Goal: Transaction & Acquisition: Book appointment/travel/reservation

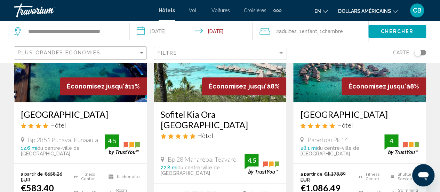
scroll to position [377, 0]
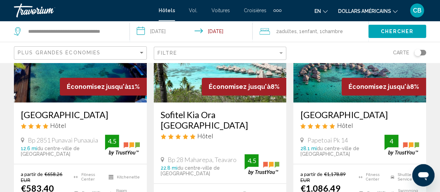
click at [195, 11] on font "Vol." at bounding box center [193, 11] width 9 height 6
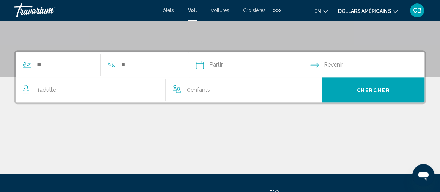
scroll to position [131, 0]
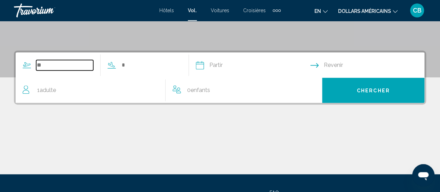
click at [40, 64] on input "Search widget" at bounding box center [64, 65] width 57 height 10
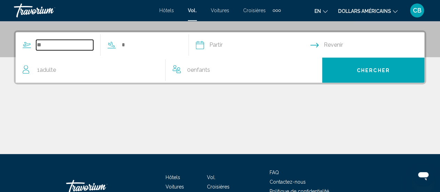
scroll to position [159, 0]
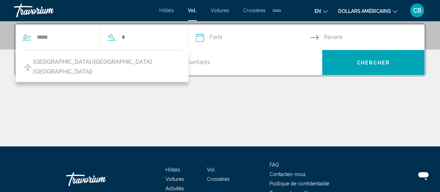
click at [40, 64] on span "Lesquin Airport (LIL-Lille, France)" at bounding box center [106, 66] width 147 height 19
type input "**********"
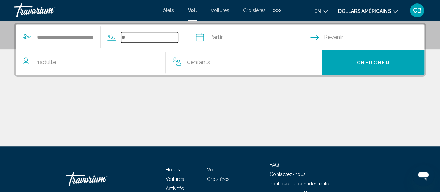
click at [140, 38] on input "Search widget" at bounding box center [149, 37] width 57 height 10
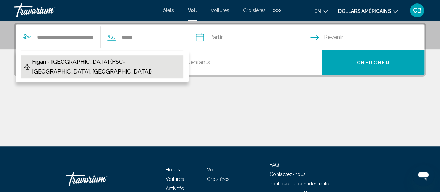
click at [84, 60] on span "Figari - Sud Corse (FSC-Figari, France)" at bounding box center [106, 66] width 148 height 19
type input "**********"
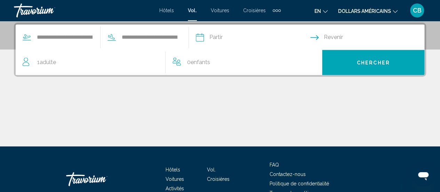
click at [228, 39] on input "Depart date" at bounding box center [252, 38] width 117 height 27
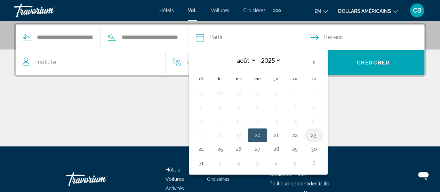
click at [319, 135] on button "23" at bounding box center [313, 135] width 11 height 10
type input "**********"
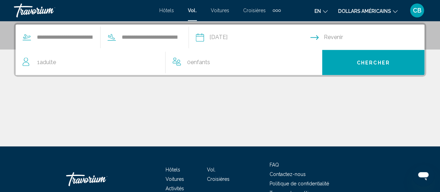
click at [338, 35] on input "Return date" at bounding box center [368, 38] width 117 height 27
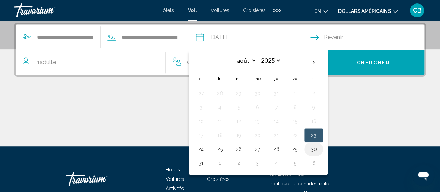
click at [319, 146] on button "30" at bounding box center [313, 149] width 11 height 10
type input "**********"
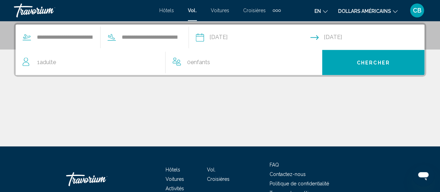
click at [57, 62] on div "1 Adulte Adultes" at bounding box center [94, 62] width 143 height 10
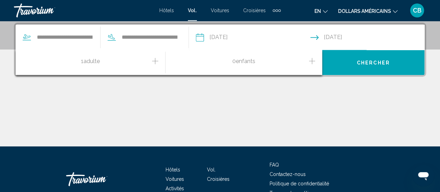
click at [155, 60] on icon "Increment adults" at bounding box center [155, 61] width 6 height 6
click at [311, 60] on icon "Increment children" at bounding box center [312, 61] width 6 height 8
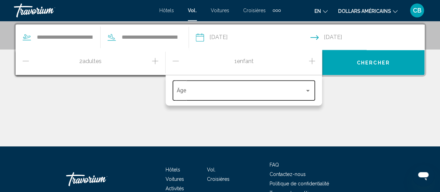
click at [306, 89] on div "Travelers: 2 adults, 1 child" at bounding box center [308, 91] width 6 height 6
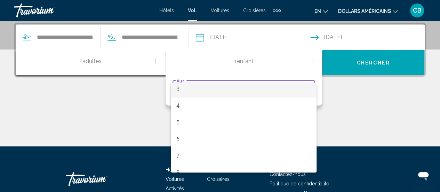
scroll to position [55, 0]
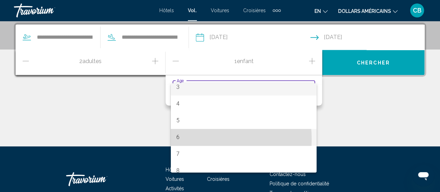
click at [184, 139] on span "6" at bounding box center [243, 137] width 135 height 17
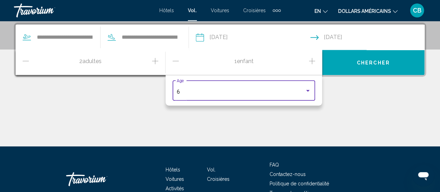
click at [350, 62] on button "Chercher" at bounding box center [373, 62] width 102 height 25
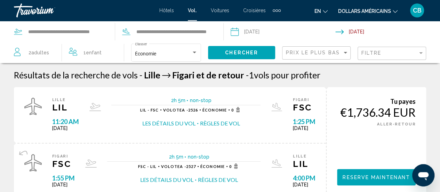
click at [66, 123] on span "11:20 AM" at bounding box center [65, 122] width 27 height 8
click at [197, 54] on div "Search widget" at bounding box center [194, 53] width 6 height 6
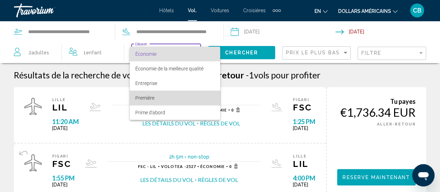
click at [146, 97] on font "Première" at bounding box center [144, 98] width 19 height 6
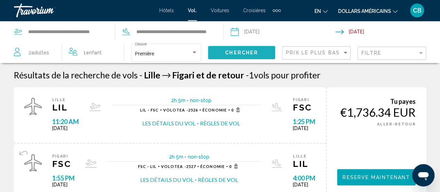
click at [221, 50] on button "Chercher" at bounding box center [241, 52] width 67 height 13
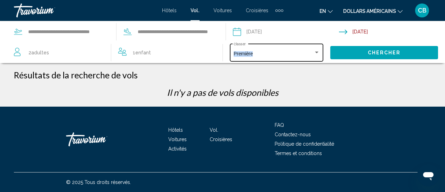
drag, startPoint x: 315, startPoint y: 48, endPoint x: 315, endPoint y: 53, distance: 5.6
click at [315, 53] on div "Première Classer" at bounding box center [277, 51] width 86 height 19
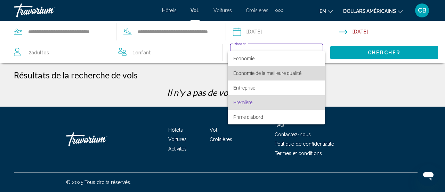
click at [286, 70] on font "Économie de la meilleure qualité" at bounding box center [267, 73] width 68 height 6
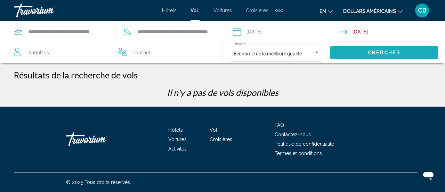
click at [340, 49] on button "Chercher" at bounding box center [384, 52] width 108 height 13
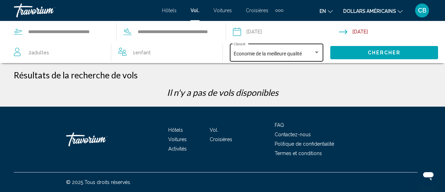
click at [315, 55] on div "Économie de la meilleure qualité" at bounding box center [277, 54] width 86 height 6
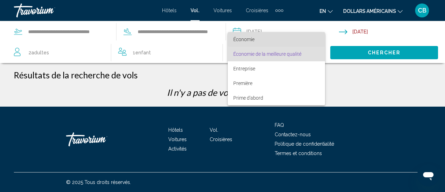
click at [286, 37] on span "Économie" at bounding box center [276, 39] width 86 height 15
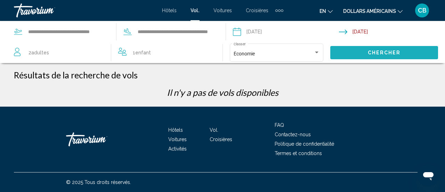
click at [370, 52] on span "Chercher" at bounding box center [384, 53] width 33 height 6
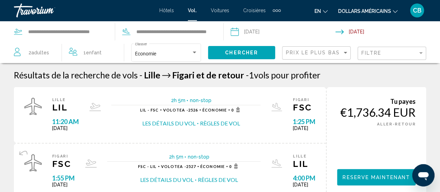
click at [224, 10] on font "Voitures" at bounding box center [220, 11] width 18 height 6
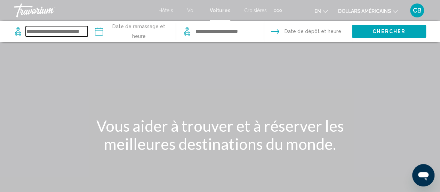
click at [75, 29] on input "Search widget" at bounding box center [57, 31] width 62 height 10
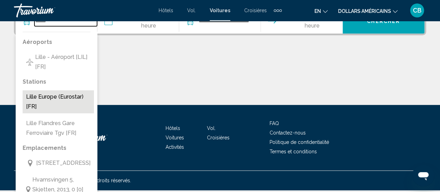
scroll to position [188, 0]
click at [44, 99] on button "Lille Europe (Eurostar) [FR]" at bounding box center [58, 101] width 71 height 23
type input "**********"
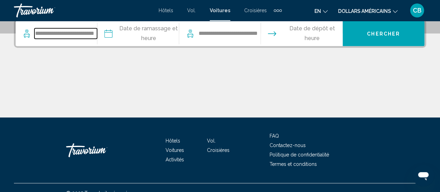
scroll to position [172, 0]
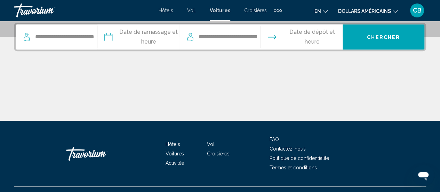
click at [145, 42] on input "Pickup date" at bounding box center [138, 37] width 84 height 27
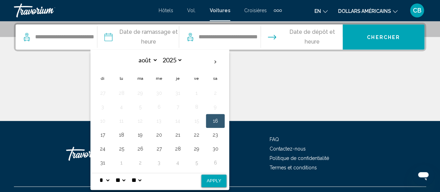
click at [213, 119] on button "16" at bounding box center [215, 121] width 11 height 10
click at [103, 133] on button "17" at bounding box center [102, 135] width 11 height 10
click at [216, 120] on button "16" at bounding box center [215, 121] width 11 height 10
click at [214, 177] on button "Apply" at bounding box center [213, 180] width 25 height 13
type input "**********"
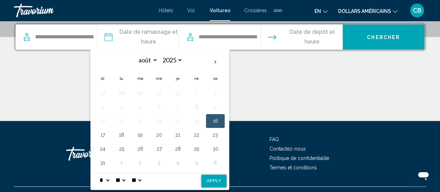
select select "*"
select select "**"
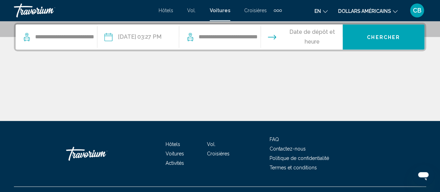
click at [307, 35] on input "Drop-off date" at bounding box center [301, 37] width 84 height 27
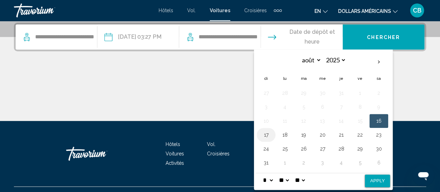
click at [267, 132] on button "17" at bounding box center [265, 135] width 11 height 10
click at [361, 39] on button "Chercher" at bounding box center [383, 36] width 82 height 25
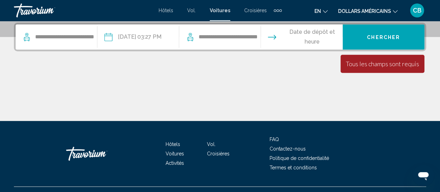
click at [318, 36] on input "Drop-off date" at bounding box center [301, 37] width 84 height 27
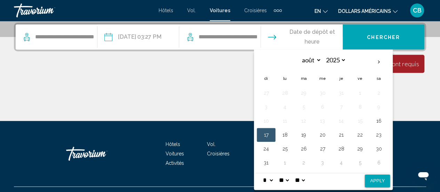
click at [381, 178] on button "Apply" at bounding box center [377, 180] width 25 height 13
type input "**********"
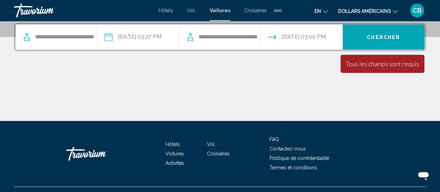
click at [379, 32] on button "Chercher" at bounding box center [383, 36] width 82 height 25
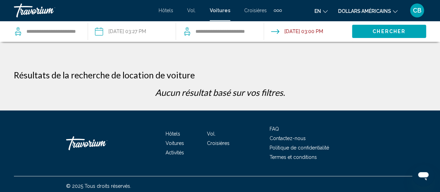
click at [146, 31] on input "Pickup date: Aug 16, 2025 03:27 PM" at bounding box center [131, 32] width 91 height 23
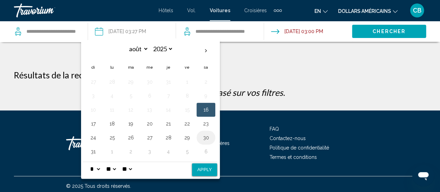
click at [202, 137] on button "30" at bounding box center [205, 137] width 11 height 10
click at [211, 165] on button "Apply" at bounding box center [204, 169] width 25 height 13
type input "**********"
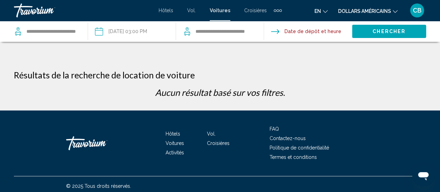
click at [318, 33] on input "Drop-off date" at bounding box center [307, 32] width 91 height 23
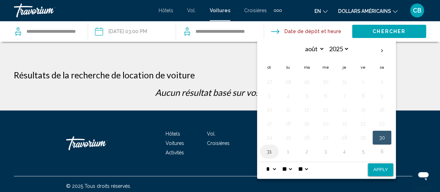
click at [270, 148] on button "31" at bounding box center [269, 151] width 11 height 10
click at [372, 169] on button "Apply" at bounding box center [380, 169] width 25 height 13
type input "**********"
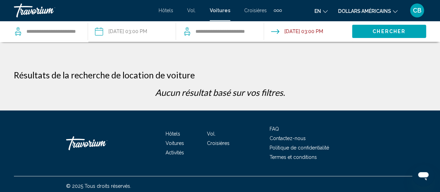
click at [385, 30] on span "Chercher" at bounding box center [388, 32] width 33 height 6
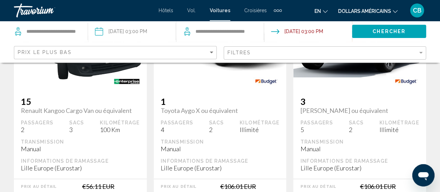
scroll to position [110, 0]
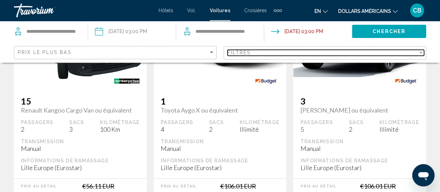
click at [421, 50] on div "Filter" at bounding box center [421, 53] width 6 height 6
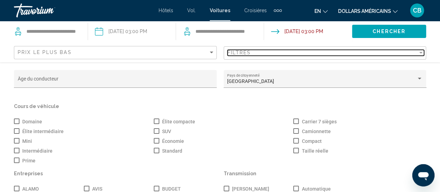
scroll to position [0, 0]
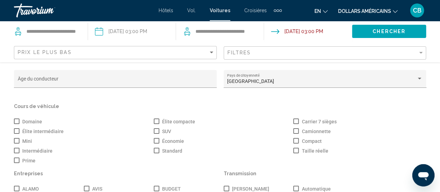
click at [155, 121] on span "Search widget" at bounding box center [157, 121] width 6 height 6
click at [17, 160] on span "Search widget" at bounding box center [17, 160] width 6 height 6
click at [392, 30] on span "Chercher" at bounding box center [388, 32] width 33 height 6
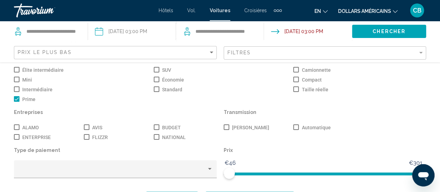
scroll to position [248, 0]
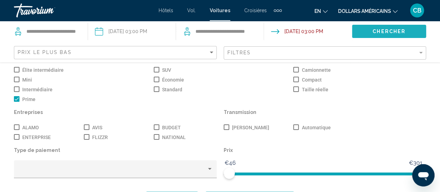
click at [399, 29] on span "Chercher" at bounding box center [388, 32] width 33 height 6
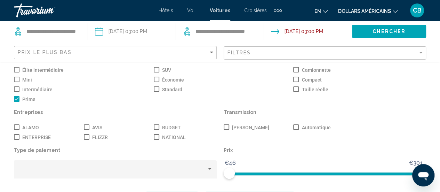
scroll to position [355, 0]
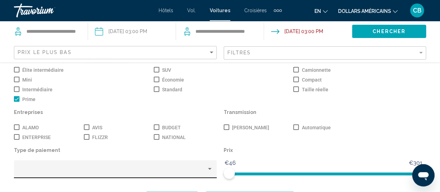
click at [208, 168] on div "Search widget" at bounding box center [209, 169] width 3 height 2
click at [419, 52] on div at bounding box center [220, 96] width 440 height 192
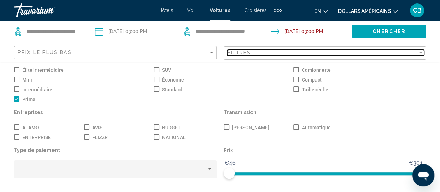
click at [419, 52] on div "Filter" at bounding box center [420, 53] width 3 height 2
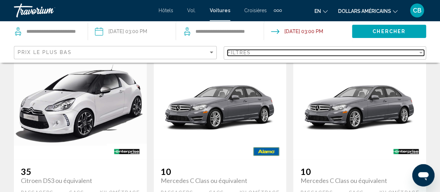
scroll to position [339, 0]
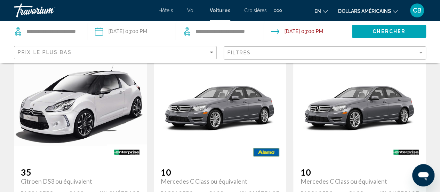
click at [227, 110] on img "Contenu principal" at bounding box center [220, 104] width 133 height 74
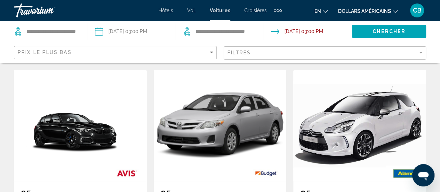
scroll to position [0, 0]
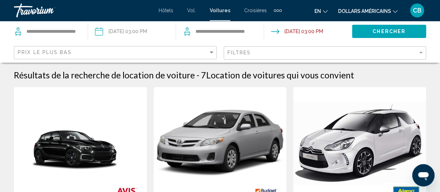
click at [276, 10] on div "Éléments de navigation supplémentaires" at bounding box center [277, 10] width 2 height 2
click at [265, 24] on span "Activités" at bounding box center [267, 24] width 18 height 6
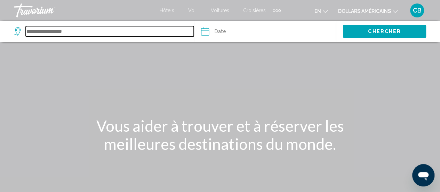
click at [78, 32] on input "Search widget" at bounding box center [110, 31] width 168 height 10
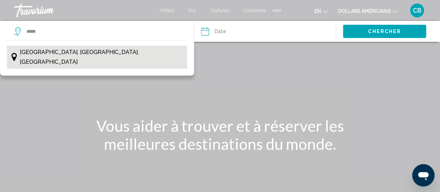
click at [79, 50] on span "Lille, Nord-Pas-de-Calais, France" at bounding box center [102, 56] width 164 height 19
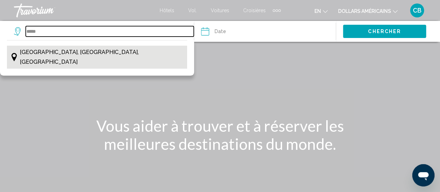
type input "**********"
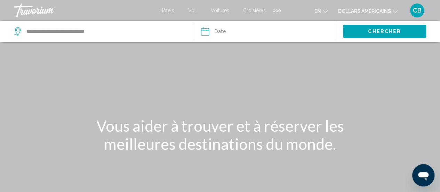
click at [244, 31] on input "Date" at bounding box center [234, 32] width 70 height 23
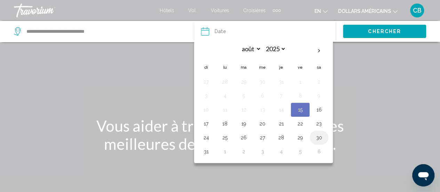
click at [317, 135] on button "30" at bounding box center [318, 137] width 11 height 10
type input "**********"
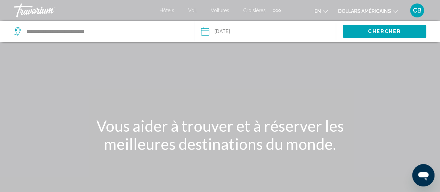
click at [379, 31] on span "Chercher" at bounding box center [384, 32] width 33 height 6
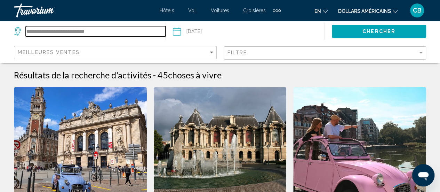
click at [82, 31] on input "**********" at bounding box center [96, 31] width 140 height 10
click at [82, 30] on input "**********" at bounding box center [96, 31] width 140 height 10
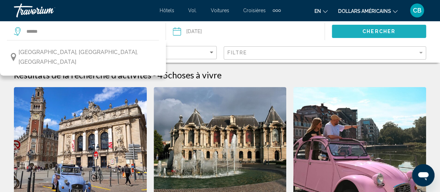
click at [343, 31] on button "Chercher" at bounding box center [379, 31] width 94 height 13
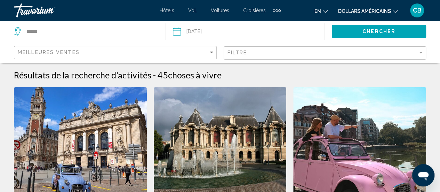
click at [343, 31] on button "Chercher" at bounding box center [379, 31] width 94 height 13
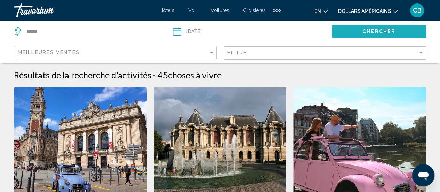
click at [364, 31] on span "Chercher" at bounding box center [378, 32] width 33 height 6
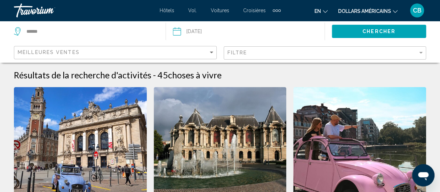
click at [99, 37] on div "******" at bounding box center [90, 31] width 152 height 21
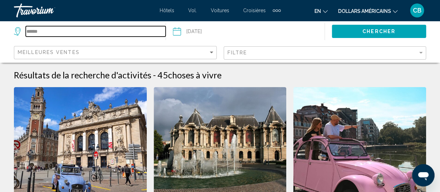
click at [96, 34] on input "******" at bounding box center [96, 31] width 140 height 10
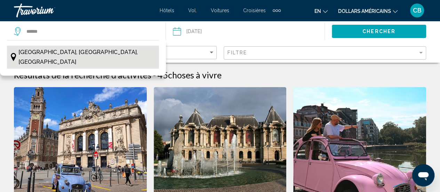
click at [73, 52] on span "Bruges, Flandre, Belgique" at bounding box center [86, 56] width 137 height 19
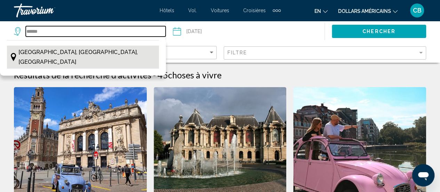
type input "**********"
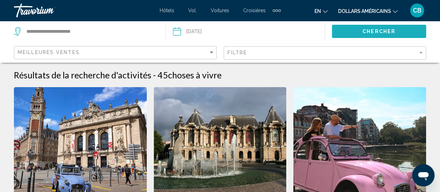
click at [368, 30] on span "Chercher" at bounding box center [378, 32] width 33 height 6
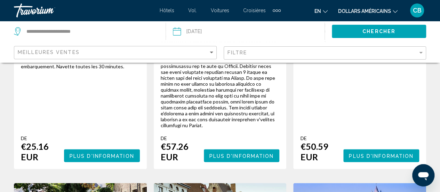
scroll to position [296, 0]
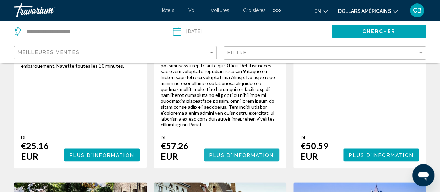
click at [248, 152] on span "Plus d'information" at bounding box center [241, 155] width 65 height 6
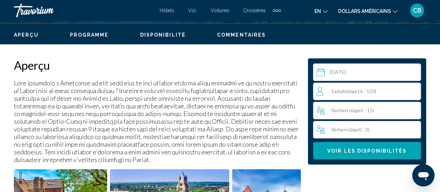
scroll to position [328, 0]
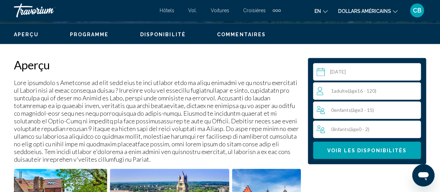
click at [346, 91] on span "Adulte" at bounding box center [341, 91] width 14 height 6
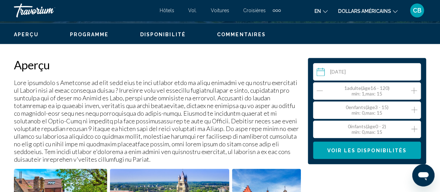
click at [412, 90] on icon "Increment adults" at bounding box center [414, 90] width 6 height 8
click at [415, 110] on icon "Increment children" at bounding box center [414, 109] width 6 height 8
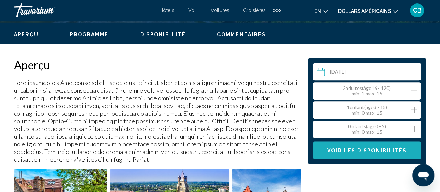
click at [372, 147] on span "Voir les disponibilités" at bounding box center [366, 150] width 79 height 6
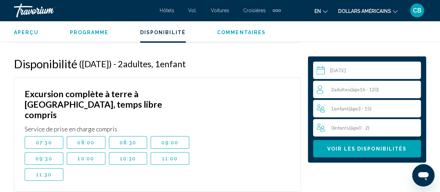
scroll to position [2122, 0]
click at [83, 155] on span "10:00" at bounding box center [86, 158] width 17 height 6
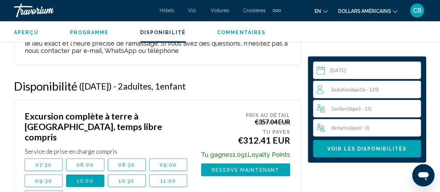
scroll to position [2099, 0]
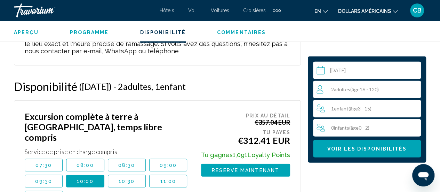
click at [89, 30] on span "Programme" at bounding box center [89, 33] width 39 height 6
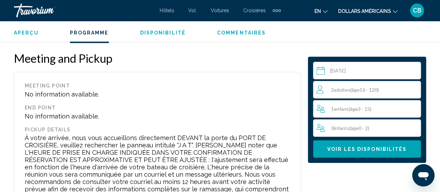
scroll to position [1949, 0]
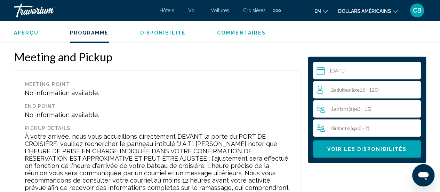
click at [394, 112] on div "1 Enfant Enfants ( âge 3 - 15)" at bounding box center [368, 108] width 104 height 8
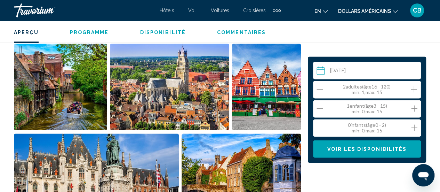
scroll to position [454, 0]
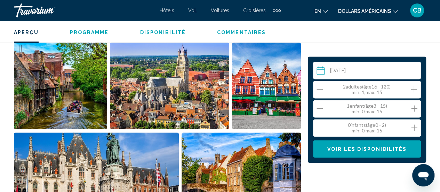
click at [175, 32] on span "Disponibilité" at bounding box center [163, 33] width 46 height 6
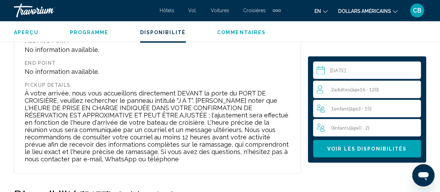
scroll to position [2083, 0]
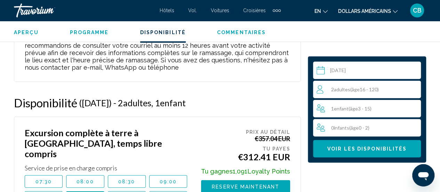
click at [402, 106] on div "1 Enfant Enfants ( âge 3 - 15)" at bounding box center [368, 108] width 104 height 8
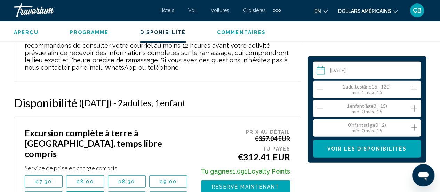
click at [323, 106] on div "1 Enfant Enfants ( âge 3 - 15) min : 0, max : 15" at bounding box center [368, 108] width 104 height 11
click at [322, 107] on icon "Decrement children" at bounding box center [319, 108] width 6 height 8
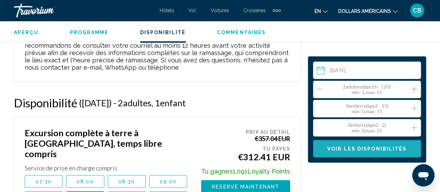
click at [359, 148] on span "Voir les disponibilités" at bounding box center [366, 149] width 79 height 6
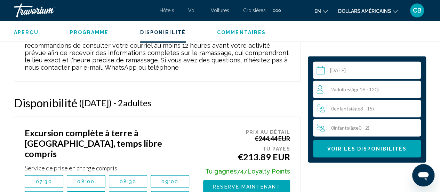
click at [412, 107] on div "0 Enfant Enfants ( âge 3 - 15)" at bounding box center [368, 108] width 104 height 8
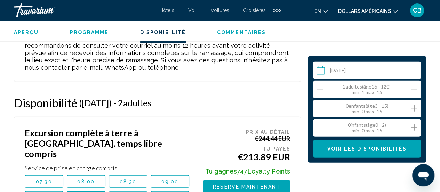
click at [414, 107] on icon "Increment children" at bounding box center [414, 108] width 6 height 8
click at [376, 148] on span "Voir les disponibilités" at bounding box center [366, 149] width 79 height 6
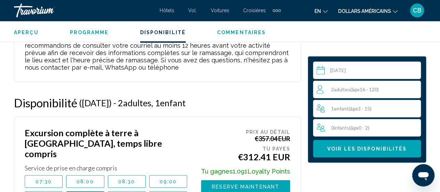
click at [33, 32] on span "Aperçu" at bounding box center [26, 33] width 25 height 6
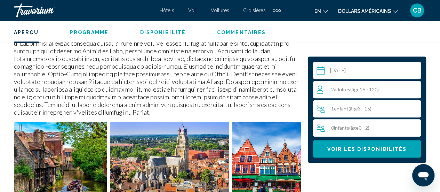
scroll to position [376, 0]
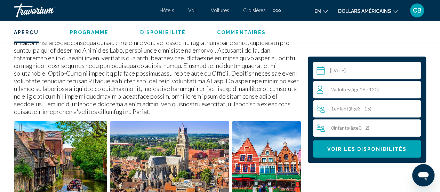
click at [148, 31] on span "Disponibilité" at bounding box center [163, 33] width 46 height 6
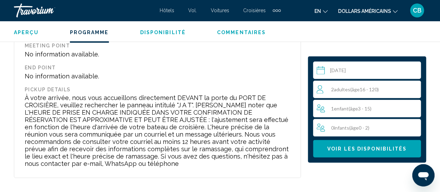
scroll to position [2083, 0]
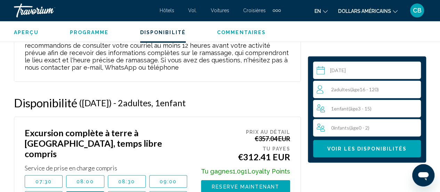
click at [77, 30] on span "Programme" at bounding box center [89, 33] width 39 height 6
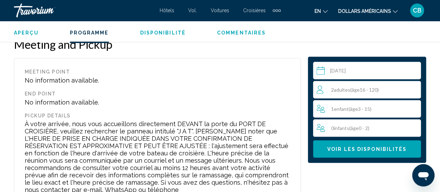
scroll to position [1957, 0]
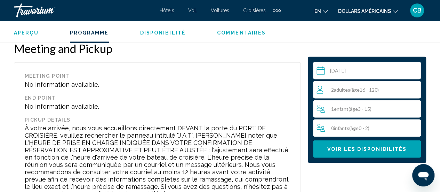
click at [26, 30] on span "Aperçu" at bounding box center [26, 33] width 25 height 6
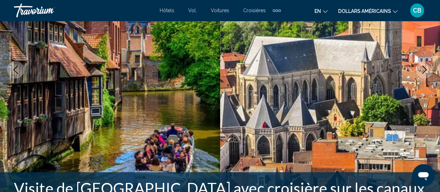
scroll to position [0, 0]
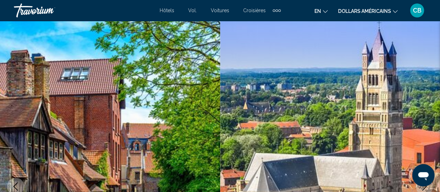
click at [276, 11] on div "Éléments de navigation supplémentaires" at bounding box center [276, 10] width 2 height 2
click at [268, 21] on span "Activités" at bounding box center [264, 24] width 22 height 6
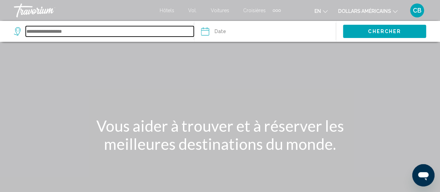
click at [62, 32] on input "Search widget" at bounding box center [110, 31] width 168 height 10
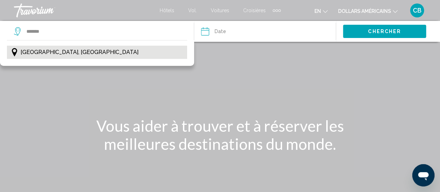
click at [58, 53] on span "Londres, Angleterre" at bounding box center [80, 52] width 118 height 10
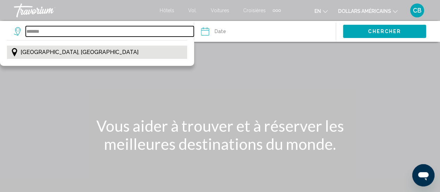
type input "**********"
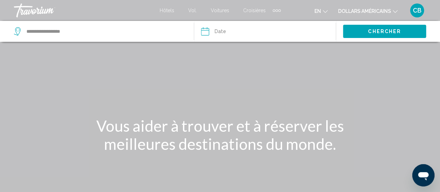
click at [232, 34] on input "Date" at bounding box center [234, 32] width 70 height 23
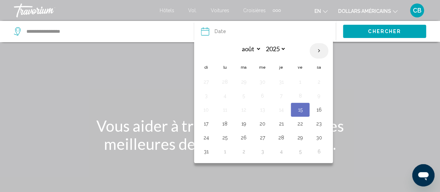
click at [317, 50] on th "Next month" at bounding box center [318, 50] width 19 height 15
select select "*"
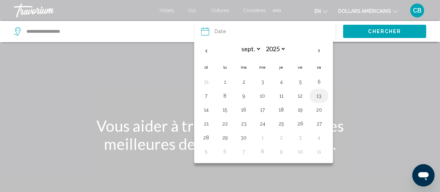
click at [316, 95] on button "13" at bounding box center [318, 96] width 11 height 10
type input "**********"
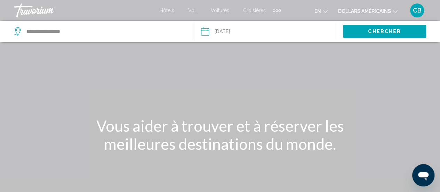
click at [381, 29] on span "Chercher" at bounding box center [384, 32] width 33 height 6
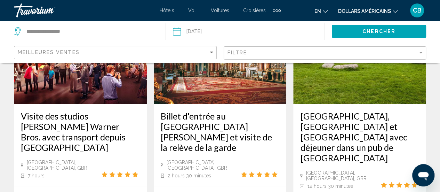
scroll to position [87, 0]
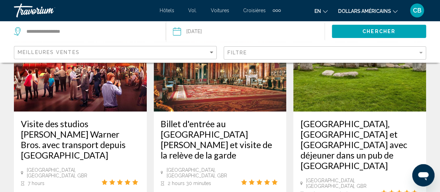
click at [119, 96] on img "Contenu principal" at bounding box center [80, 55] width 133 height 111
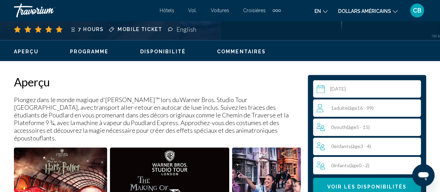
scroll to position [313, 0]
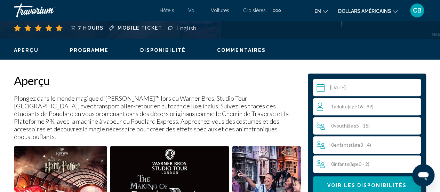
click at [367, 105] on span "( âge 16 - 99)" at bounding box center [361, 106] width 26 height 6
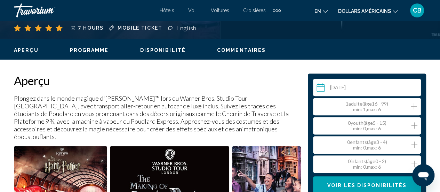
click at [414, 104] on icon "Increment adults" at bounding box center [414, 106] width 6 height 6
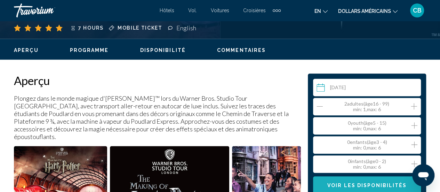
click at [366, 183] on span "Voir les disponibilités" at bounding box center [366, 185] width 79 height 6
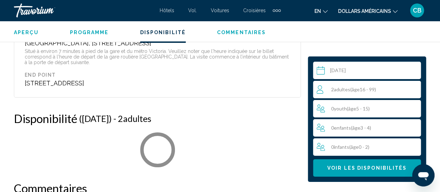
scroll to position [1261, 0]
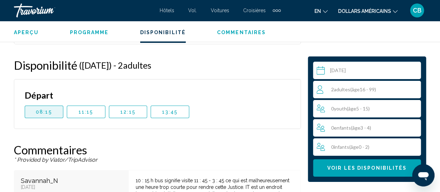
click at [46, 109] on span "08:15" at bounding box center [44, 112] width 16 height 6
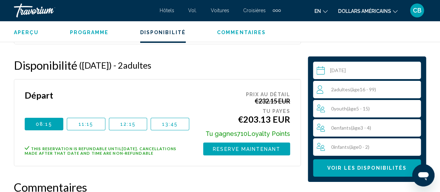
click at [28, 33] on span "Aperçu" at bounding box center [26, 33] width 25 height 6
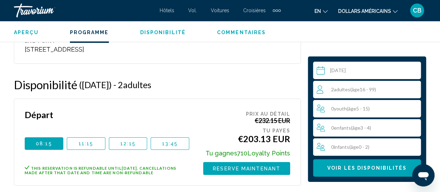
scroll to position [1242, 0]
click at [90, 140] on span "11:15" at bounding box center [86, 143] width 15 height 6
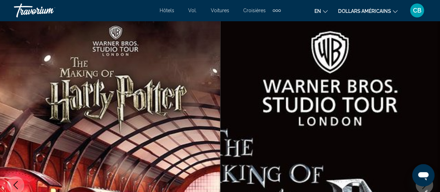
scroll to position [0, 0]
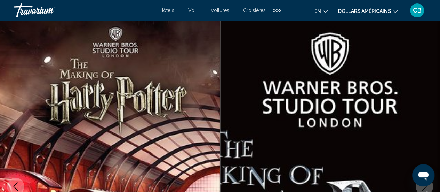
click at [277, 11] on div "Éléments de navigation supplémentaires" at bounding box center [277, 10] width 8 height 10
click at [268, 25] on span "Activités" at bounding box center [264, 24] width 22 height 6
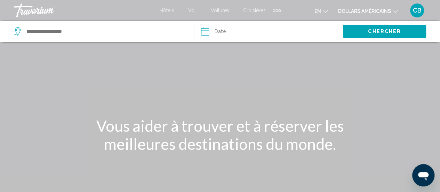
click at [171, 11] on font "Hôtels" at bounding box center [167, 11] width 15 height 6
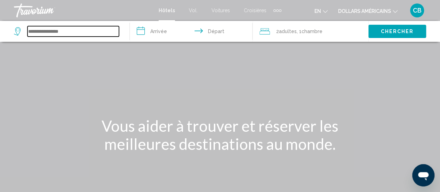
click at [73, 32] on input "Search widget" at bounding box center [72, 31] width 91 height 10
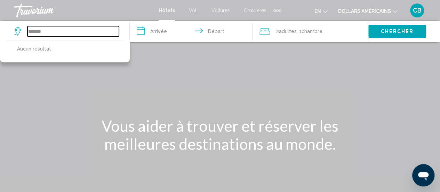
click at [79, 34] on input "*******" at bounding box center [72, 31] width 91 height 10
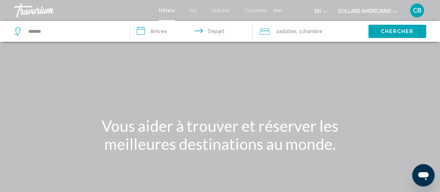
click at [20, 33] on icon "Search widget" at bounding box center [18, 31] width 8 height 8
click at [16, 30] on icon "Search widget" at bounding box center [18, 31] width 8 height 8
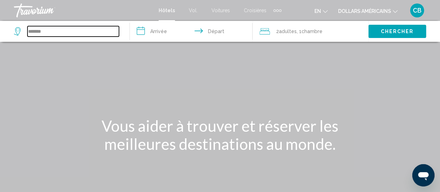
click at [80, 33] on input "*******" at bounding box center [72, 31] width 91 height 10
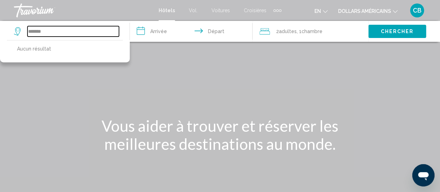
click at [80, 33] on input "*******" at bounding box center [72, 31] width 91 height 10
type input "*******"
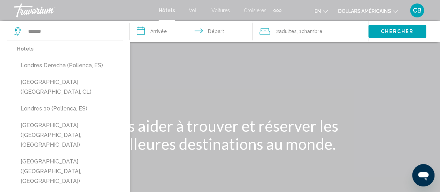
click at [252, 9] on font "Croisières" at bounding box center [255, 11] width 23 height 6
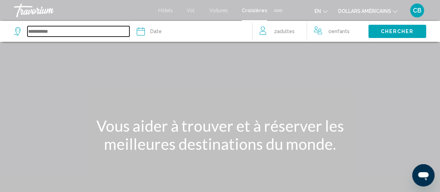
click at [50, 34] on input "Search widget" at bounding box center [78, 31] width 102 height 10
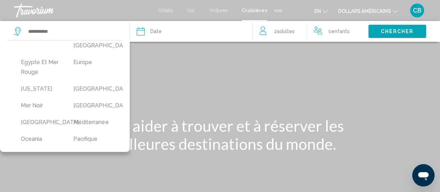
scroll to position [154, 0]
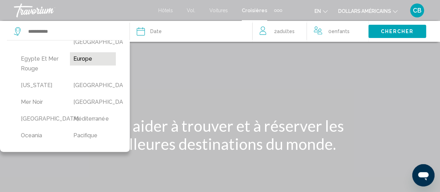
click at [80, 65] on button "Europe" at bounding box center [93, 58] width 46 height 13
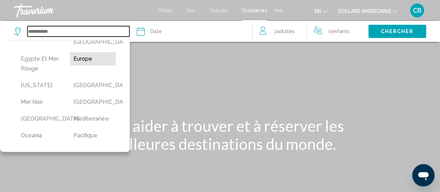
type input "******"
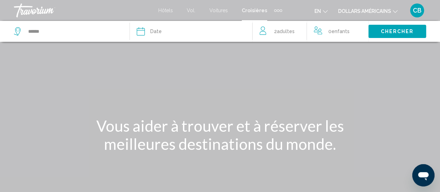
click at [227, 29] on div "Date" at bounding box center [194, 31] width 115 height 10
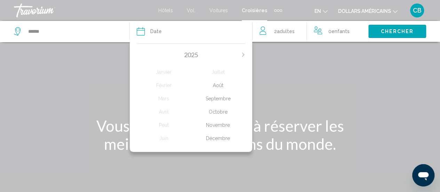
click at [218, 113] on div "Octobre" at bounding box center [218, 111] width 54 height 13
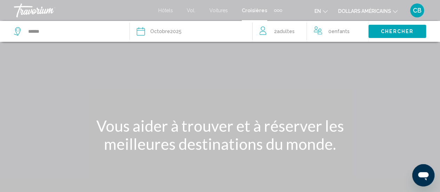
click at [393, 32] on span "Chercher" at bounding box center [396, 32] width 33 height 6
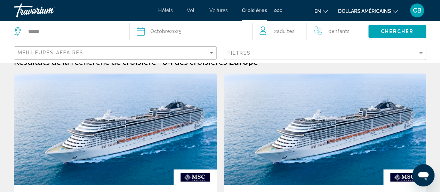
scroll to position [23, 0]
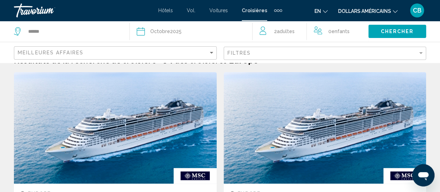
click at [424, 52] on mat-form-field "Filtres" at bounding box center [325, 54] width 203 height 14
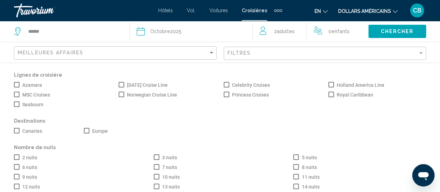
click at [15, 130] on span "Search widget" at bounding box center [17, 131] width 6 height 6
click at [383, 32] on span "Chercher" at bounding box center [396, 32] width 33 height 6
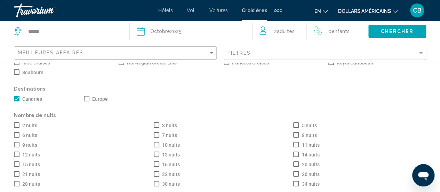
scroll to position [815, 0]
click at [388, 34] on span "Chercher" at bounding box center [396, 32] width 33 height 6
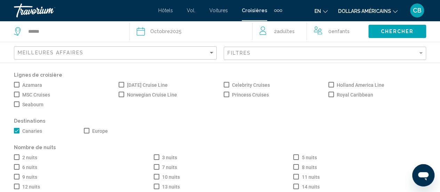
click at [431, 56] on app-cruises-search-filters "Meilleures affaires Filtres Lignes de croisière Azamara Carnival Cruise Line Ce…" at bounding box center [220, 52] width 440 height 21
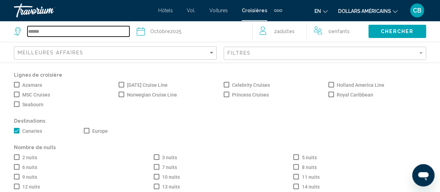
click at [73, 34] on input "******" at bounding box center [78, 31] width 102 height 10
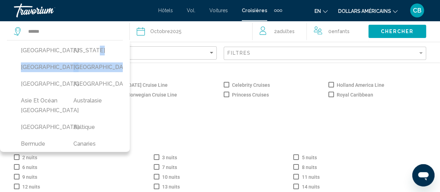
drag, startPoint x: 122, startPoint y: 56, endPoint x: 123, endPoint y: 61, distance: 4.9
click at [123, 61] on div "Afrique Alaska Amérique centrale Amérique du Nord Amérique du Sud Antarctica As…" at bounding box center [65, 96] width 130 height 112
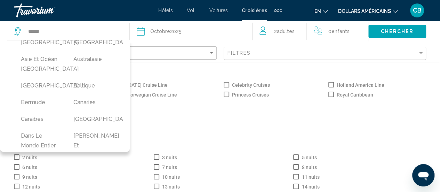
scroll to position [56, 0]
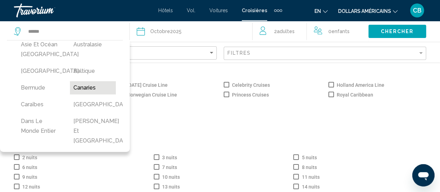
click at [86, 94] on button "Canaries" at bounding box center [93, 87] width 46 height 13
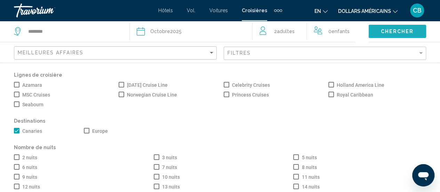
click at [376, 33] on button "Chercher" at bounding box center [397, 31] width 58 height 13
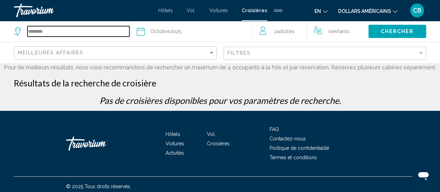
click at [107, 32] on input "********" at bounding box center [78, 31] width 102 height 10
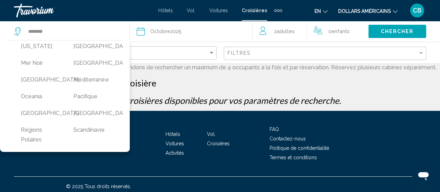
scroll to position [196, 0]
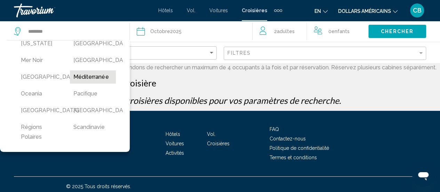
click at [94, 83] on button "Méditerranée" at bounding box center [93, 76] width 46 height 13
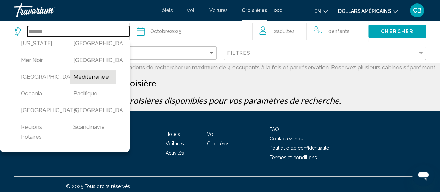
type input "**********"
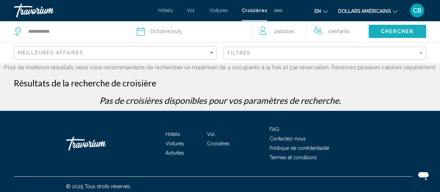
click at [383, 31] on span "Chercher" at bounding box center [396, 32] width 33 height 6
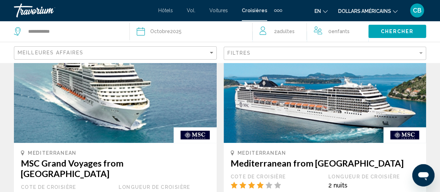
scroll to position [66, 0]
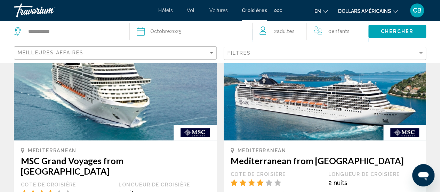
click at [159, 104] on img "Contenu principal" at bounding box center [115, 84] width 203 height 111
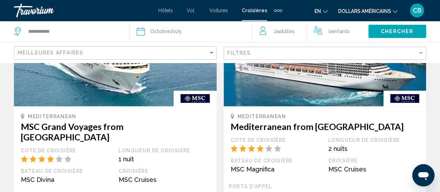
scroll to position [96, 0]
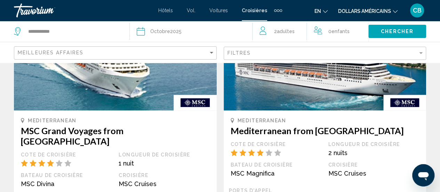
click at [172, 86] on img "Contenu principal" at bounding box center [115, 54] width 203 height 111
click at [130, 131] on h3 "MSC Grand Voyages from Genoa" at bounding box center [115, 135] width 189 height 21
click at [142, 99] on img "Contenu principal" at bounding box center [115, 54] width 203 height 111
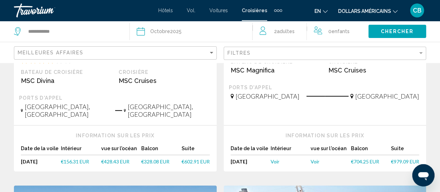
scroll to position [221, 0]
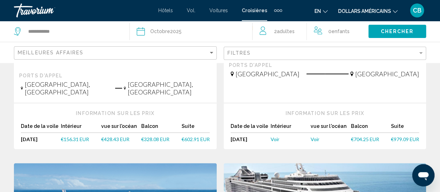
click at [57, 123] on div "Date de la voile" at bounding box center [41, 127] width 40 height 9
click at [41, 136] on div "Sat, Oct 18, 2025" at bounding box center [41, 139] width 40 height 6
click at [72, 136] on span "€156.31 EUR" at bounding box center [75, 139] width 28 height 6
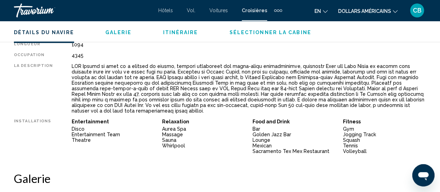
scroll to position [411, 0]
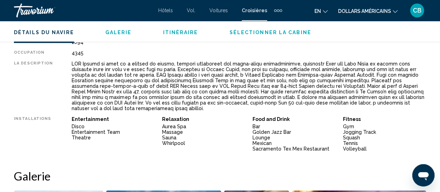
click at [335, 65] on div "Contenu principal" at bounding box center [249, 86] width 354 height 50
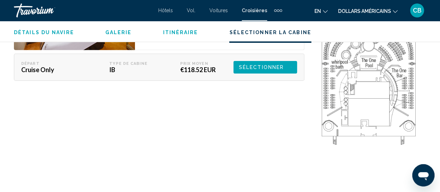
scroll to position [1099, 0]
click at [266, 61] on span "Sélectionner" at bounding box center [261, 66] width 45 height 13
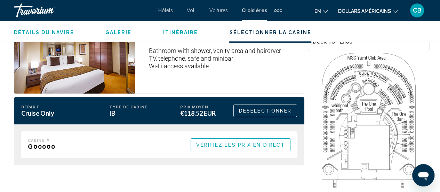
scroll to position [1051, 0]
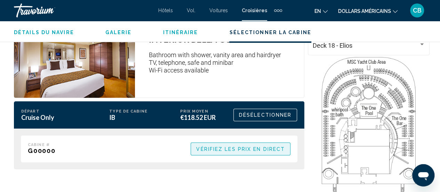
click at [211, 146] on span "Vérifiez les prix en direct" at bounding box center [240, 149] width 89 height 6
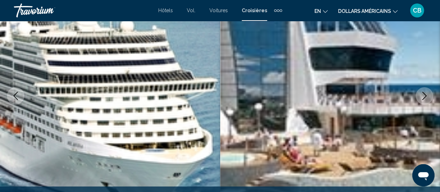
scroll to position [0, 0]
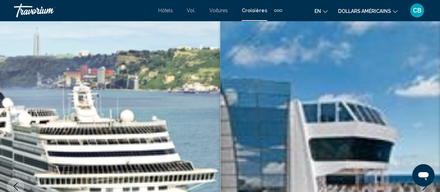
click at [277, 10] on div "Éléments de navigation supplémentaires" at bounding box center [278, 10] width 2 height 2
click at [264, 24] on span "Activités" at bounding box center [267, 24] width 18 height 6
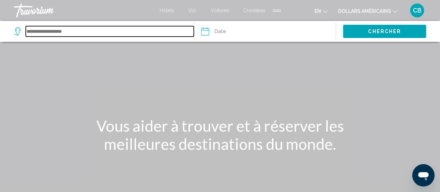
click at [64, 36] on input "Search widget" at bounding box center [110, 31] width 168 height 10
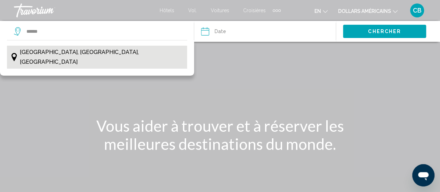
click at [59, 56] on span "Bruges, Flandre, Belgique" at bounding box center [102, 56] width 164 height 19
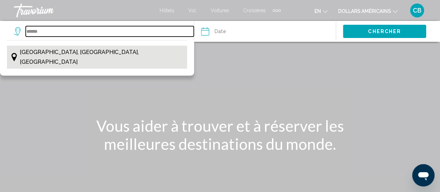
type input "**********"
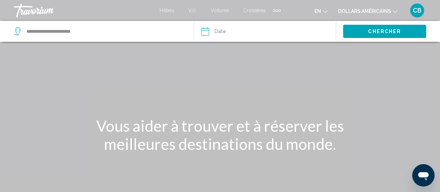
click at [359, 32] on button "Chercher" at bounding box center [384, 31] width 83 height 13
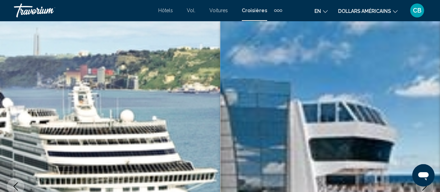
scroll to position [365, 0]
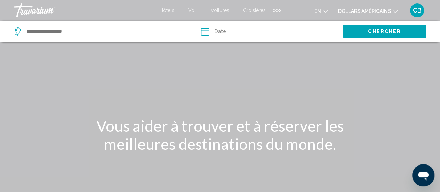
scroll to position [372, 0]
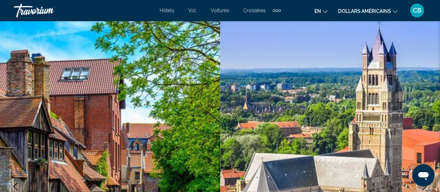
scroll to position [372, 0]
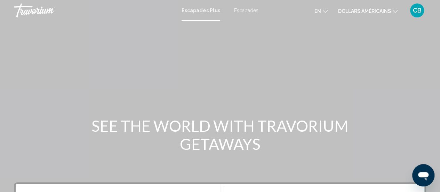
click at [324, 11] on icon "Changer de langue" at bounding box center [325, 11] width 5 height 5
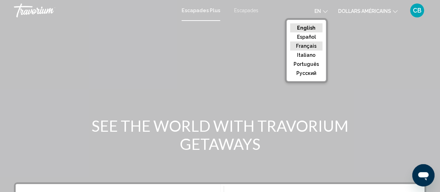
click at [316, 46] on button "Français" at bounding box center [306, 45] width 32 height 9
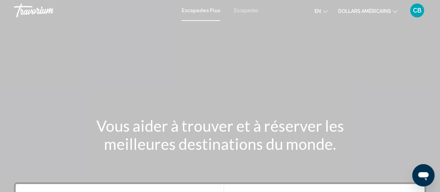
click at [375, 10] on font "dollars américains" at bounding box center [364, 11] width 53 height 6
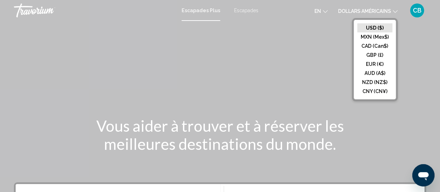
click at [378, 65] on button "EUR (€)" at bounding box center [374, 63] width 35 height 9
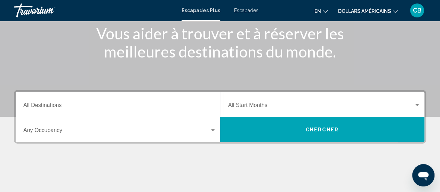
scroll to position [93, 0]
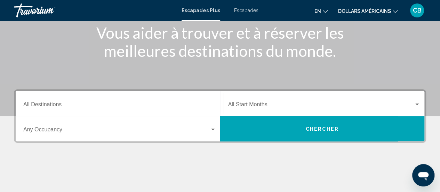
click at [47, 107] on input "Destination All Destinations" at bounding box center [119, 106] width 193 height 6
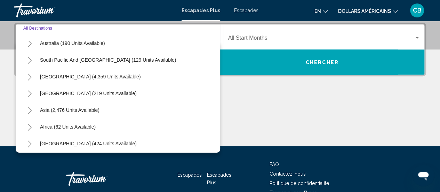
scroll to position [113, 0]
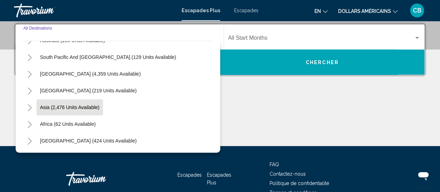
click at [94, 107] on span "Asia (2,476 units available)" at bounding box center [69, 107] width 59 height 6
type input "**********"
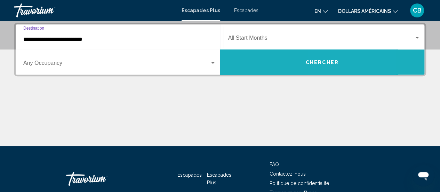
click at [338, 63] on span "Chercher" at bounding box center [322, 62] width 33 height 6
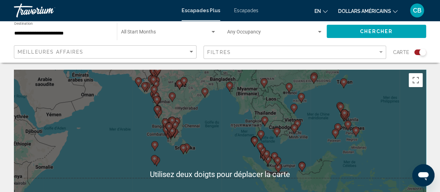
scroll to position [1, 0]
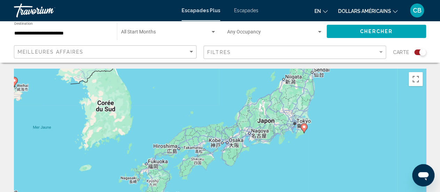
click at [305, 129] on icon "Contenu principal" at bounding box center [303, 127] width 6 height 9
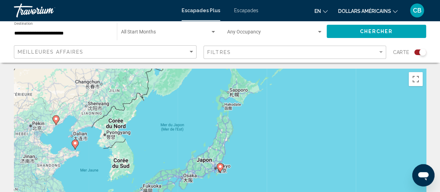
click at [220, 167] on image "Contenu principal" at bounding box center [220, 166] width 4 height 4
type input "**********"
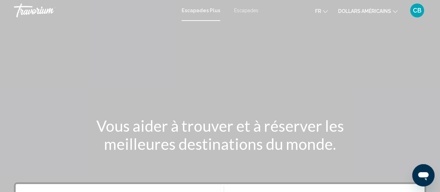
click at [241, 10] on font "Escapades" at bounding box center [246, 11] width 24 height 6
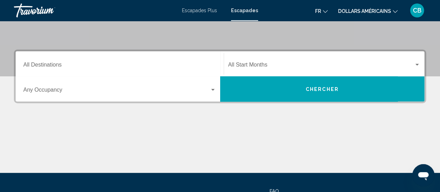
scroll to position [132, 0]
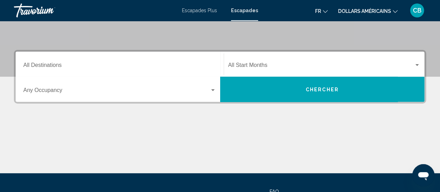
click at [308, 89] on span "Chercher" at bounding box center [322, 90] width 33 height 6
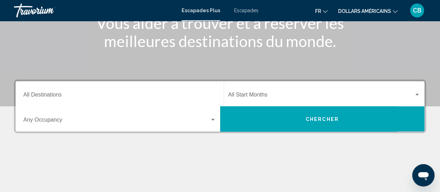
scroll to position [102, 0]
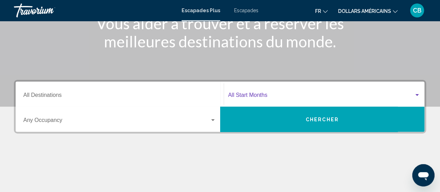
click at [417, 95] on div "Widget de recherche" at bounding box center [416, 95] width 3 height 2
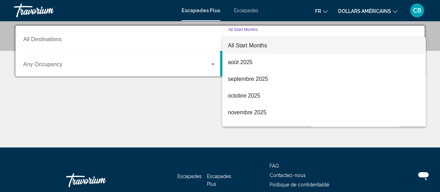
scroll to position [159, 0]
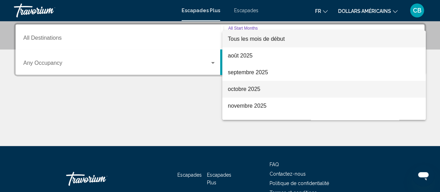
click at [250, 92] on font "octobre 2025" at bounding box center [244, 89] width 32 height 6
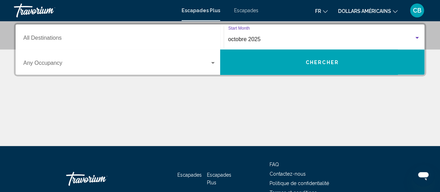
click at [314, 63] on span "Chercher" at bounding box center [322, 62] width 33 height 6
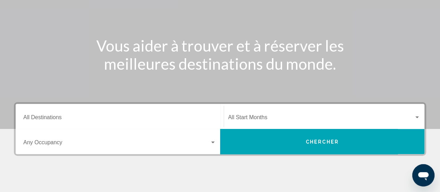
scroll to position [121, 0]
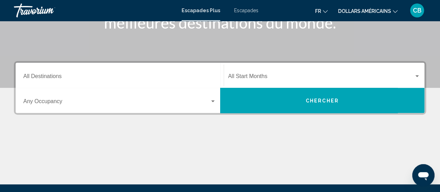
click at [184, 78] on input "Destination All Destinations" at bounding box center [119, 77] width 193 height 6
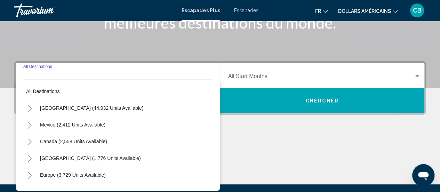
scroll to position [159, 0]
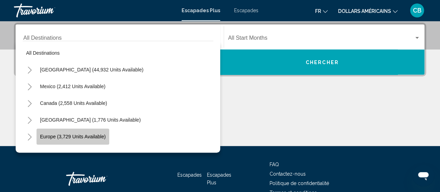
click at [82, 138] on span "Europe (3,729 units available)" at bounding box center [73, 136] width 66 height 6
type input "**********"
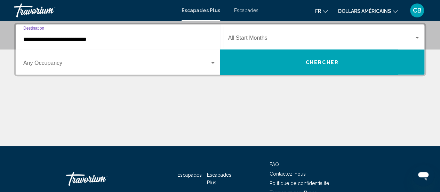
click at [417, 37] on div "Widget de recherche" at bounding box center [416, 38] width 3 height 2
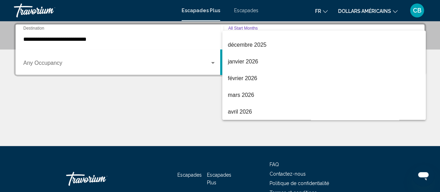
scroll to position [80, 0]
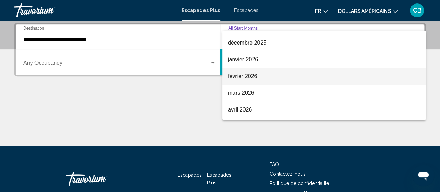
click at [251, 75] on font "février 2026" at bounding box center [243, 76] width 30 height 6
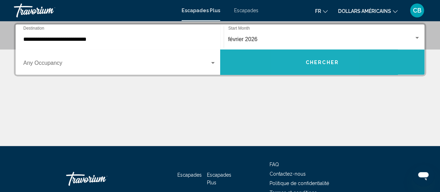
click at [303, 63] on button "Chercher" at bounding box center [322, 61] width 204 height 25
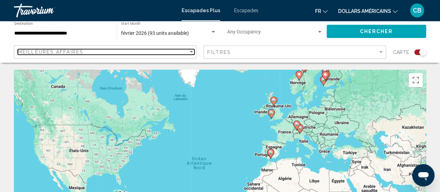
click at [191, 50] on div "Sort by" at bounding box center [191, 52] width 6 height 6
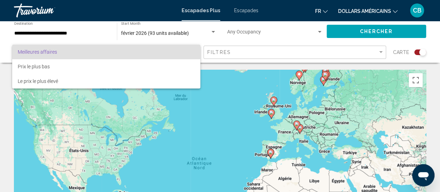
click at [380, 51] on div at bounding box center [220, 96] width 440 height 192
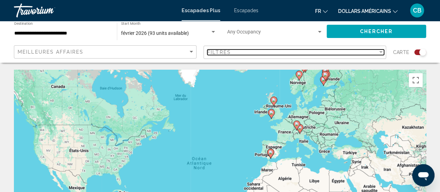
click at [380, 51] on div "Filter" at bounding box center [380, 52] width 3 height 2
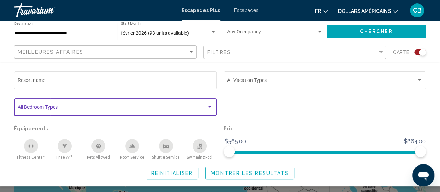
click at [210, 107] on div "Search widget" at bounding box center [209, 107] width 3 height 2
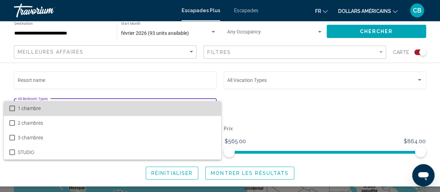
click at [12, 106] on mat-pseudo-checkbox at bounding box center [12, 108] width 6 height 6
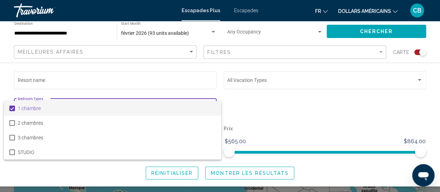
click at [286, 117] on div at bounding box center [220, 96] width 440 height 192
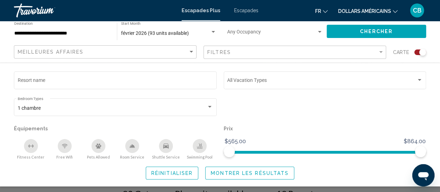
scroll to position [104, 0]
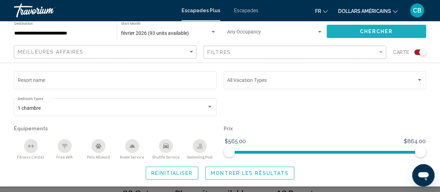
click at [382, 32] on span "Chercher" at bounding box center [375, 32] width 33 height 6
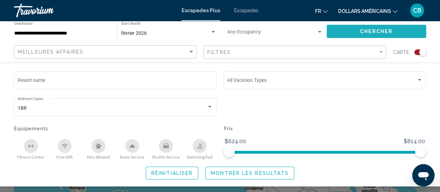
click at [382, 31] on span "Chercher" at bounding box center [375, 32] width 33 height 6
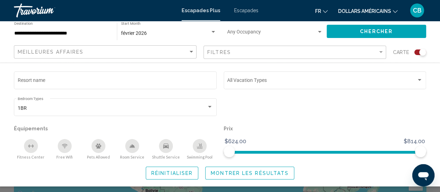
scroll to position [80, 0]
click at [247, 174] on span "Montrer les résultats" at bounding box center [250, 173] width 78 height 6
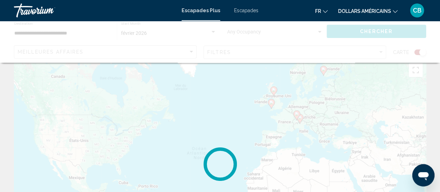
scroll to position [0, 0]
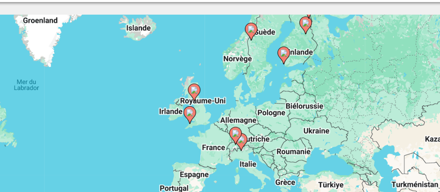
click at [222, 76] on image "Contenu principal" at bounding box center [223, 77] width 4 height 4
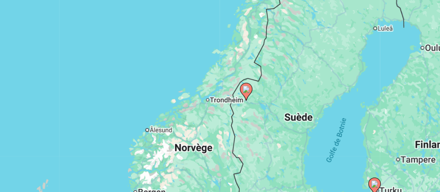
scroll to position [42, 0]
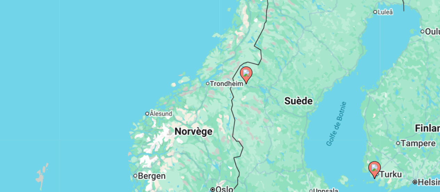
click at [220, 126] on image "Contenu principal" at bounding box center [220, 125] width 4 height 4
type input "**********"
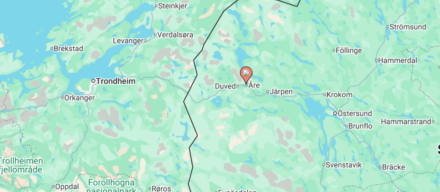
click at [220, 126] on image "Contenu principal" at bounding box center [220, 125] width 4 height 4
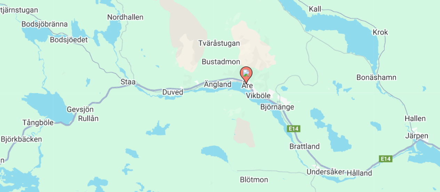
click at [220, 126] on image "Contenu principal" at bounding box center [220, 125] width 4 height 4
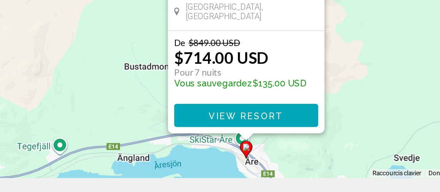
scroll to position [95, 0]
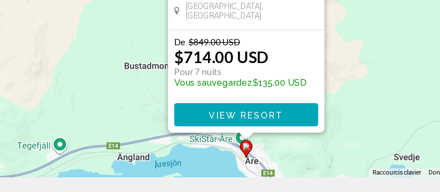
click at [221, 146] on span "View Resort" at bounding box center [219, 149] width 41 height 6
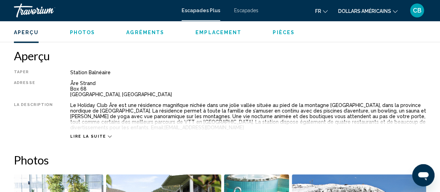
scroll to position [338, 0]
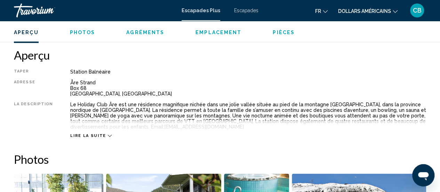
click at [85, 133] on span "Lire la suite" at bounding box center [87, 135] width 35 height 5
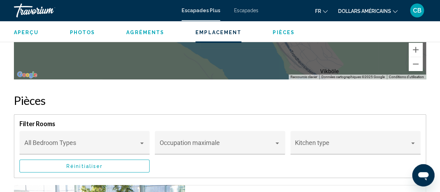
scroll to position [1158, 0]
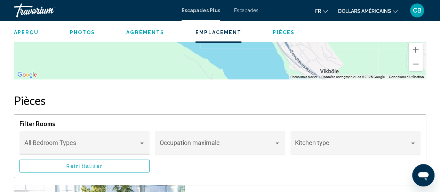
click at [141, 142] on div "Contenu principal" at bounding box center [141, 143] width 3 height 2
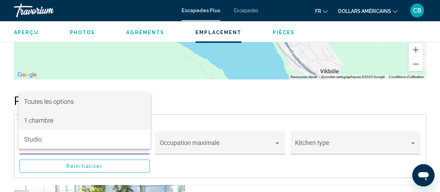
click at [50, 121] on font "1 chambre" at bounding box center [38, 119] width 29 height 7
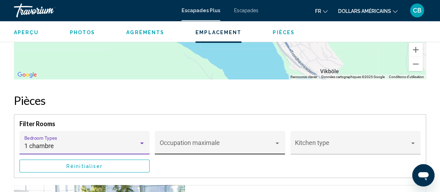
click at [277, 142] on div "Contenu principal" at bounding box center [276, 143] width 3 height 2
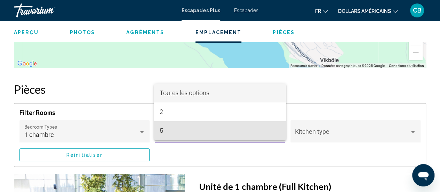
scroll to position [1172, 0]
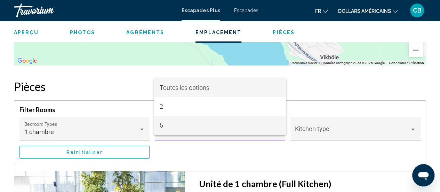
click at [187, 128] on span "5" at bounding box center [220, 125] width 121 height 19
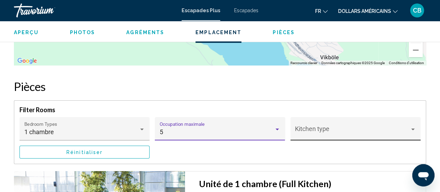
click at [410, 131] on div "Contenu principal" at bounding box center [413, 129] width 6 height 6
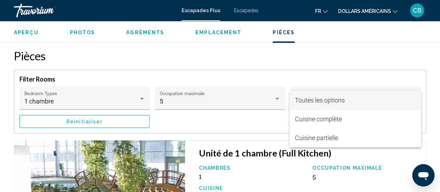
scroll to position [1203, 0]
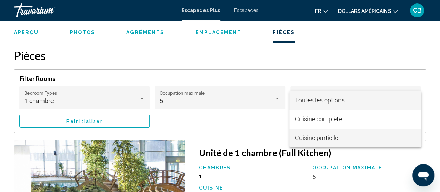
click at [347, 139] on span "Cuisine partielle" at bounding box center [355, 137] width 121 height 19
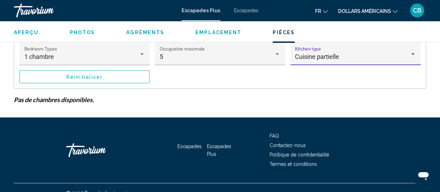
scroll to position [1257, 0]
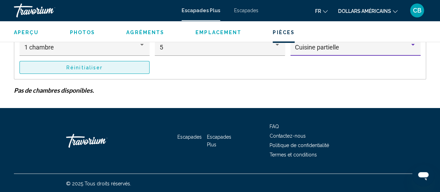
click at [129, 66] on button "Réinitialiser" at bounding box center [84, 67] width 130 height 13
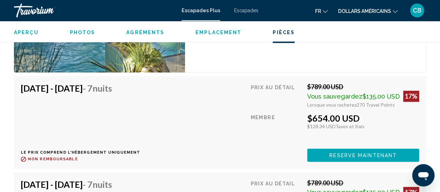
scroll to position [1740, 0]
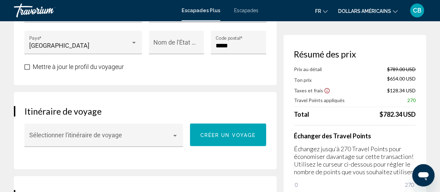
scroll to position [332, 0]
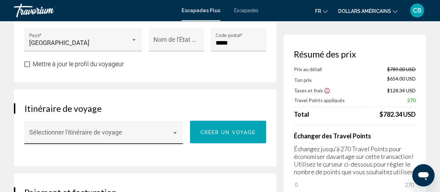
click at [173, 133] on div "Contenu principal" at bounding box center [175, 133] width 6 height 6
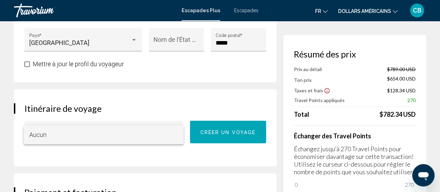
click at [173, 104] on div at bounding box center [220, 96] width 440 height 192
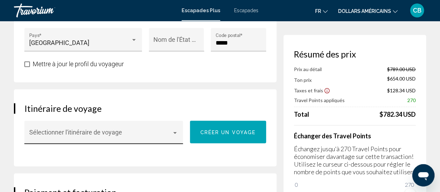
click at [149, 136] on span "Contenu principal" at bounding box center [100, 135] width 143 height 7
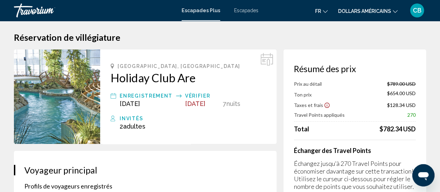
scroll to position [0, 0]
